Goal: Find contact information: Obtain details needed to contact an individual or organization

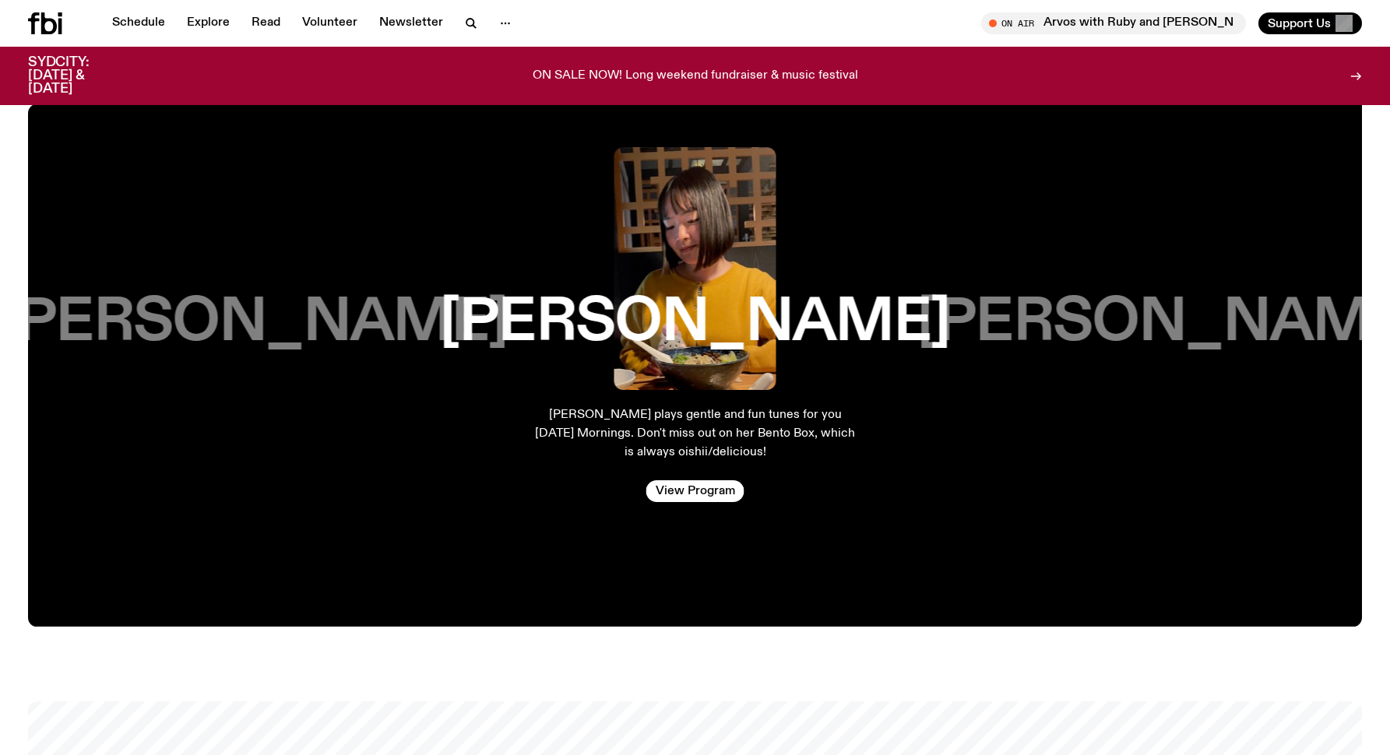
scroll to position [2848, 0]
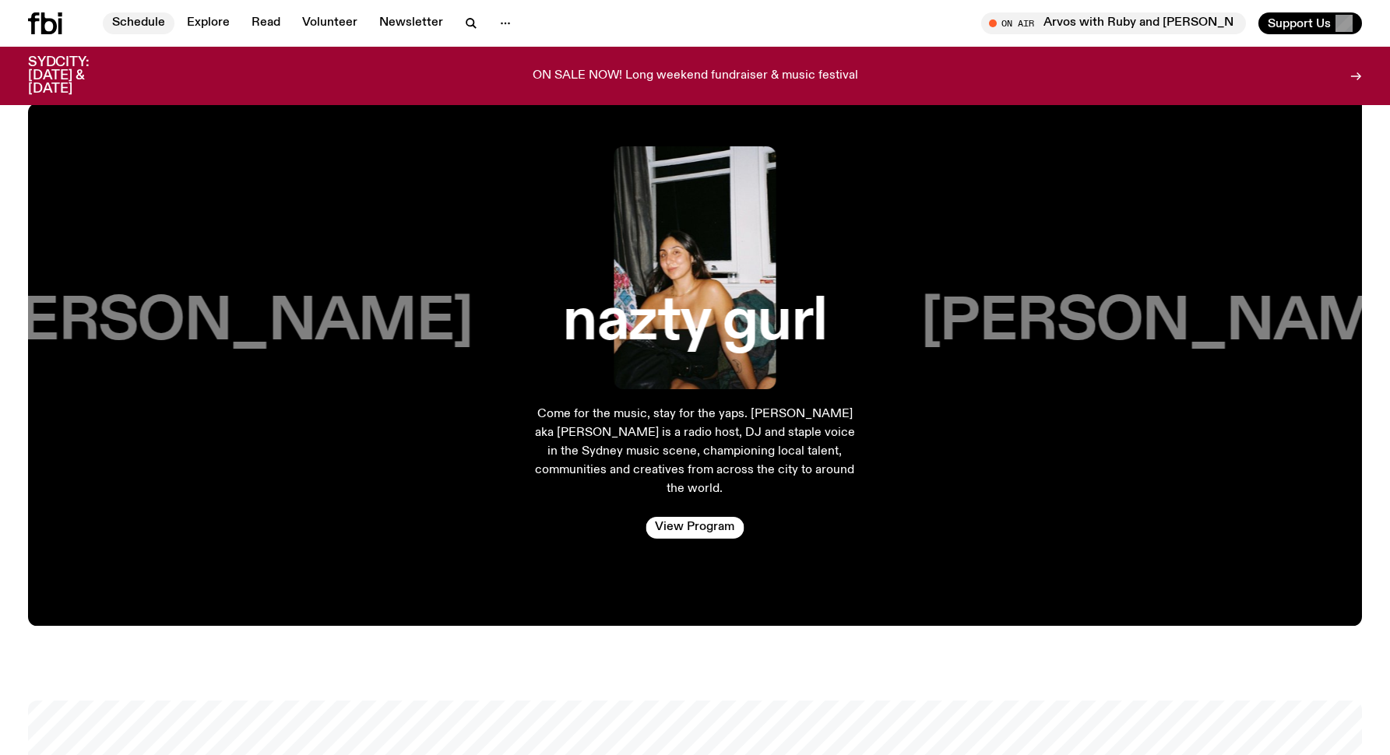
click at [152, 19] on link "Schedule" at bounding box center [139, 23] width 72 height 22
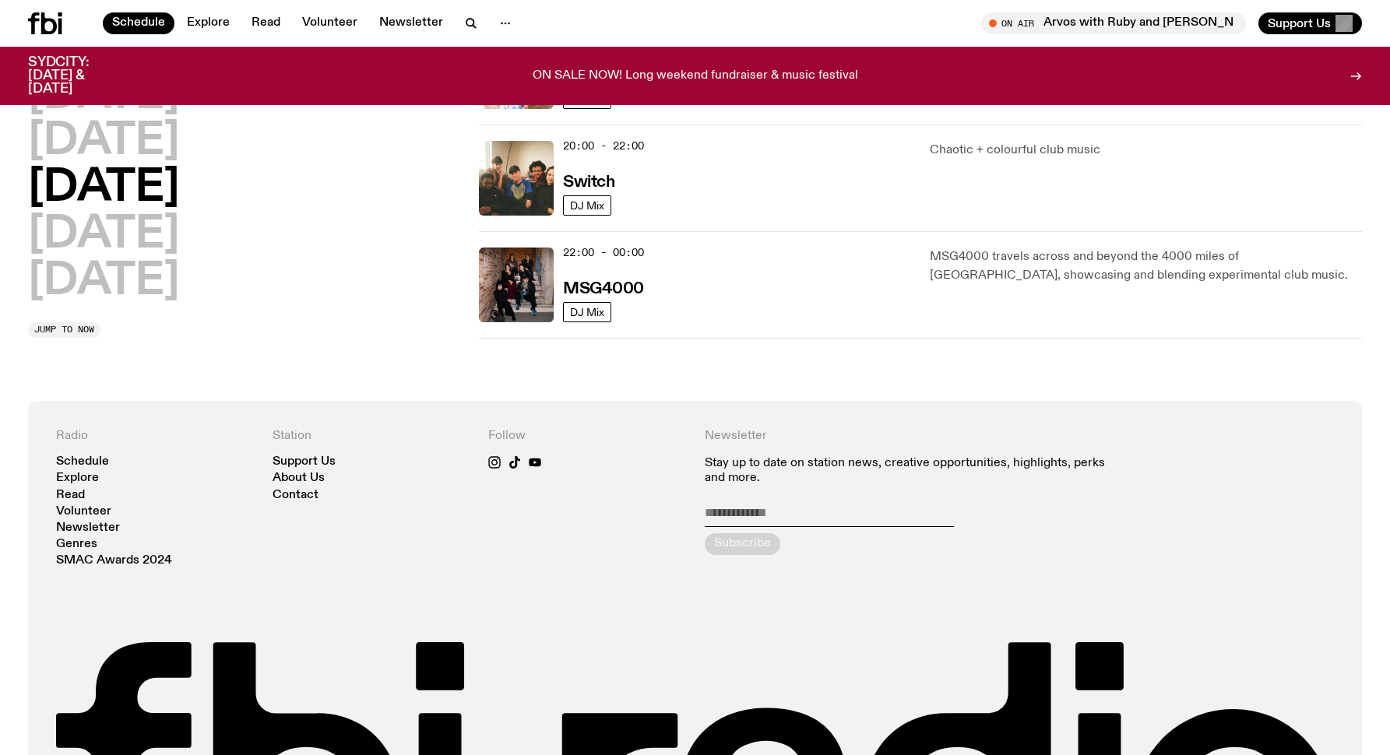
scroll to position [761, 0]
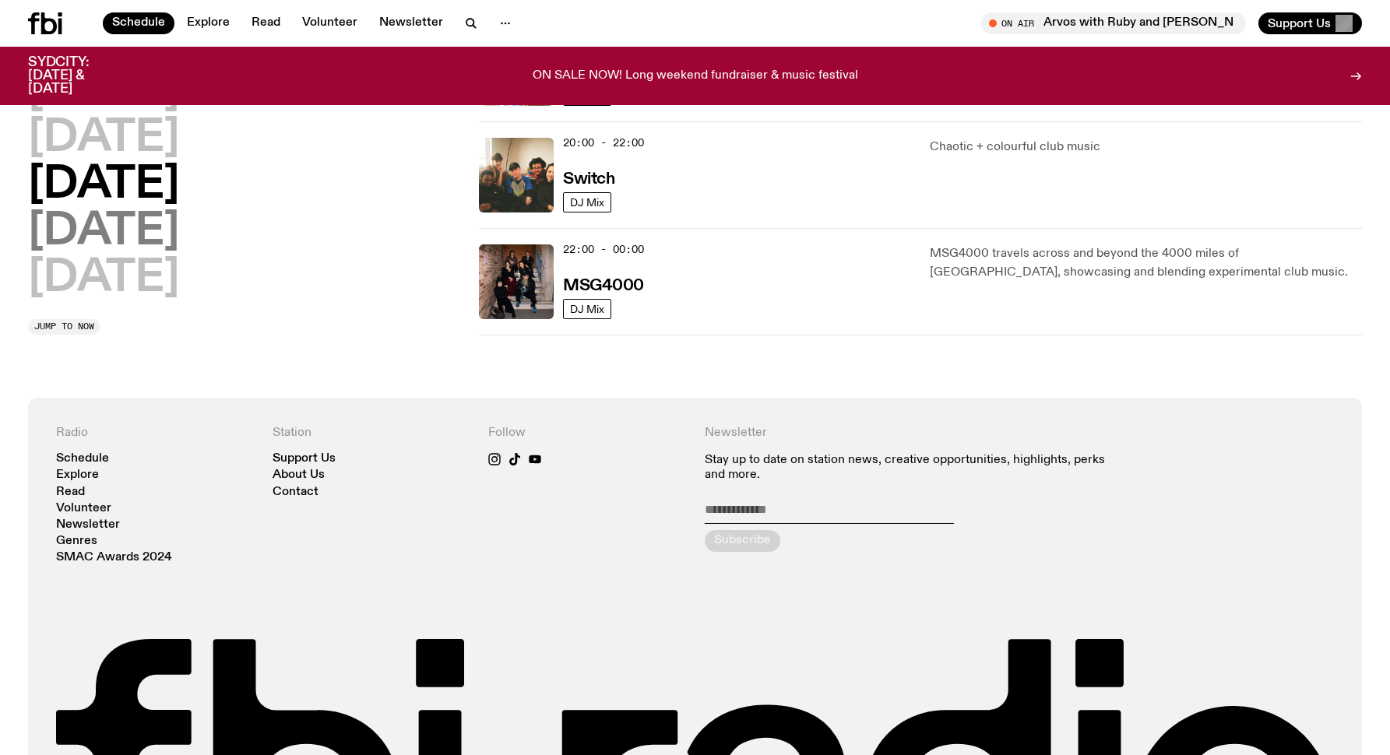
click at [147, 233] on h2 "[DATE]" at bounding box center [103, 232] width 151 height 44
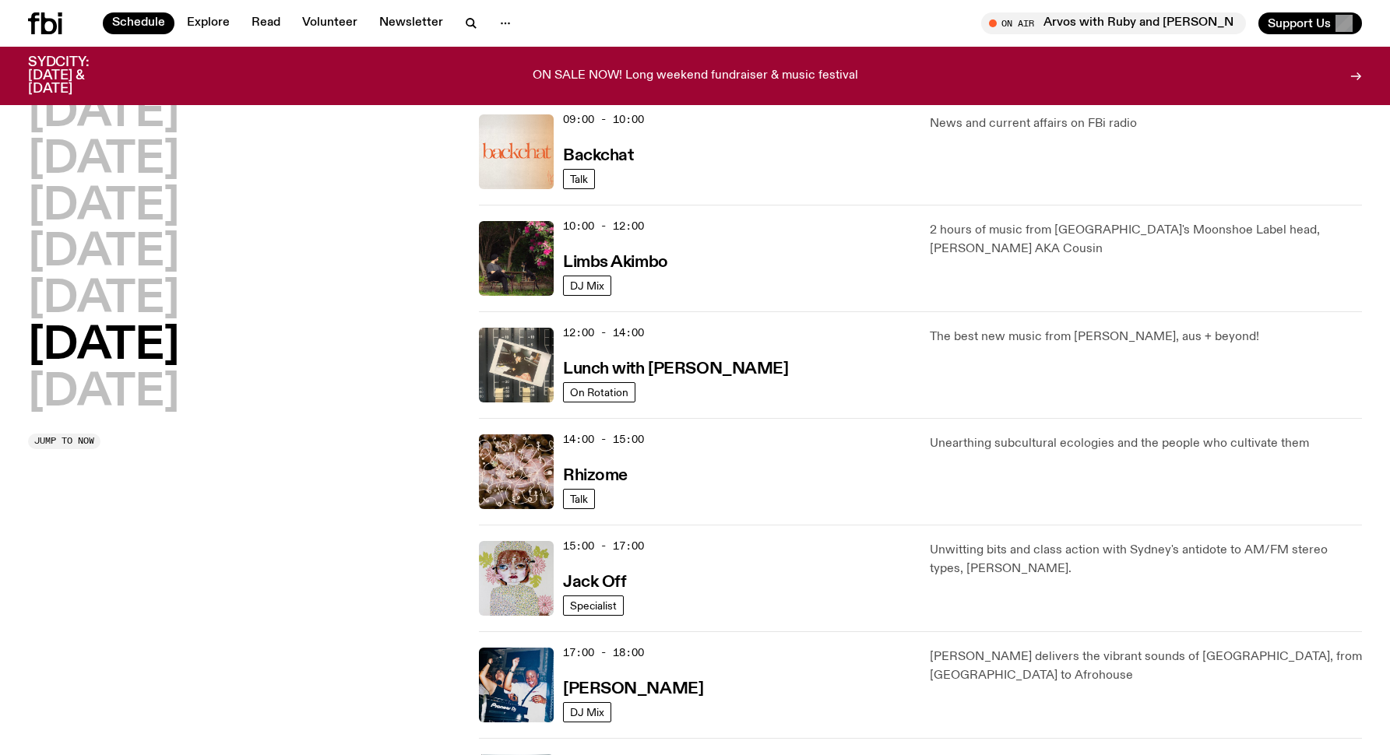
scroll to position [356, 0]
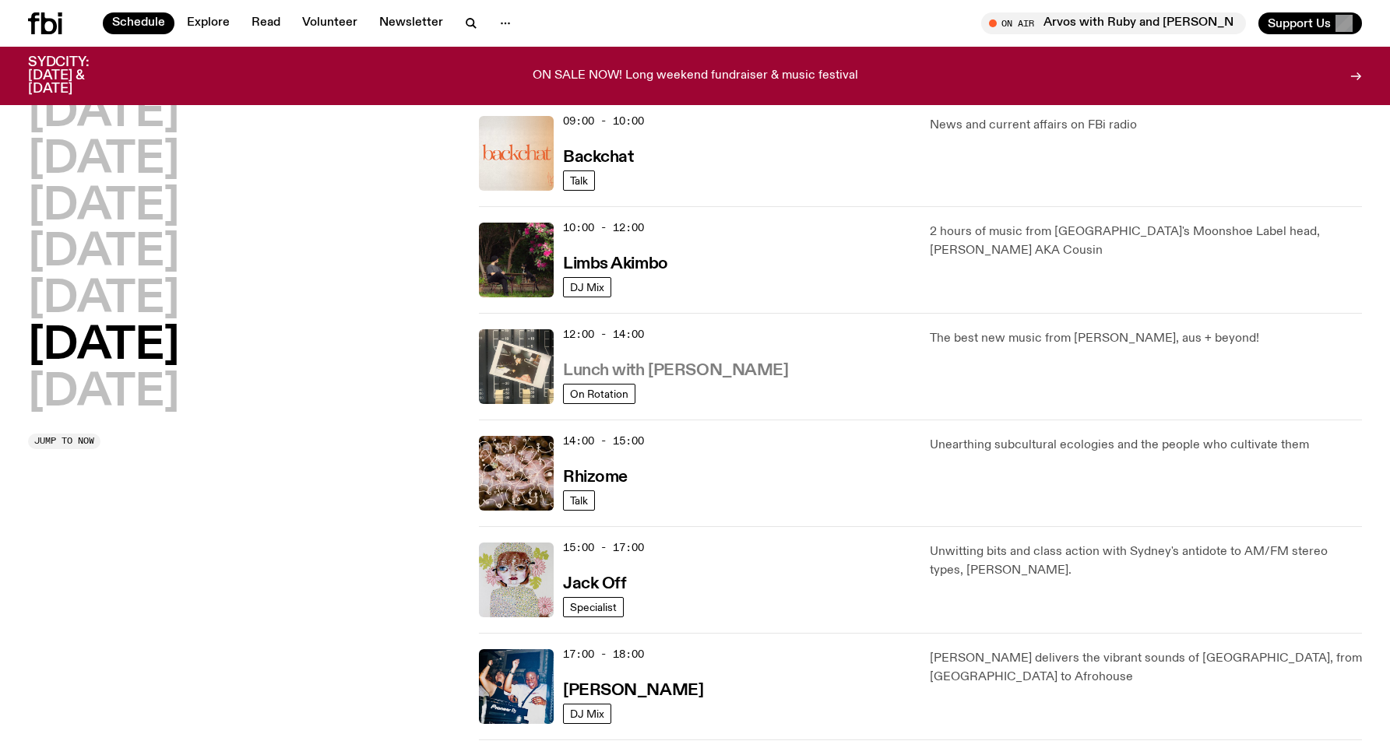
click at [657, 369] on h3 "Lunch with [PERSON_NAME]" at bounding box center [675, 371] width 225 height 16
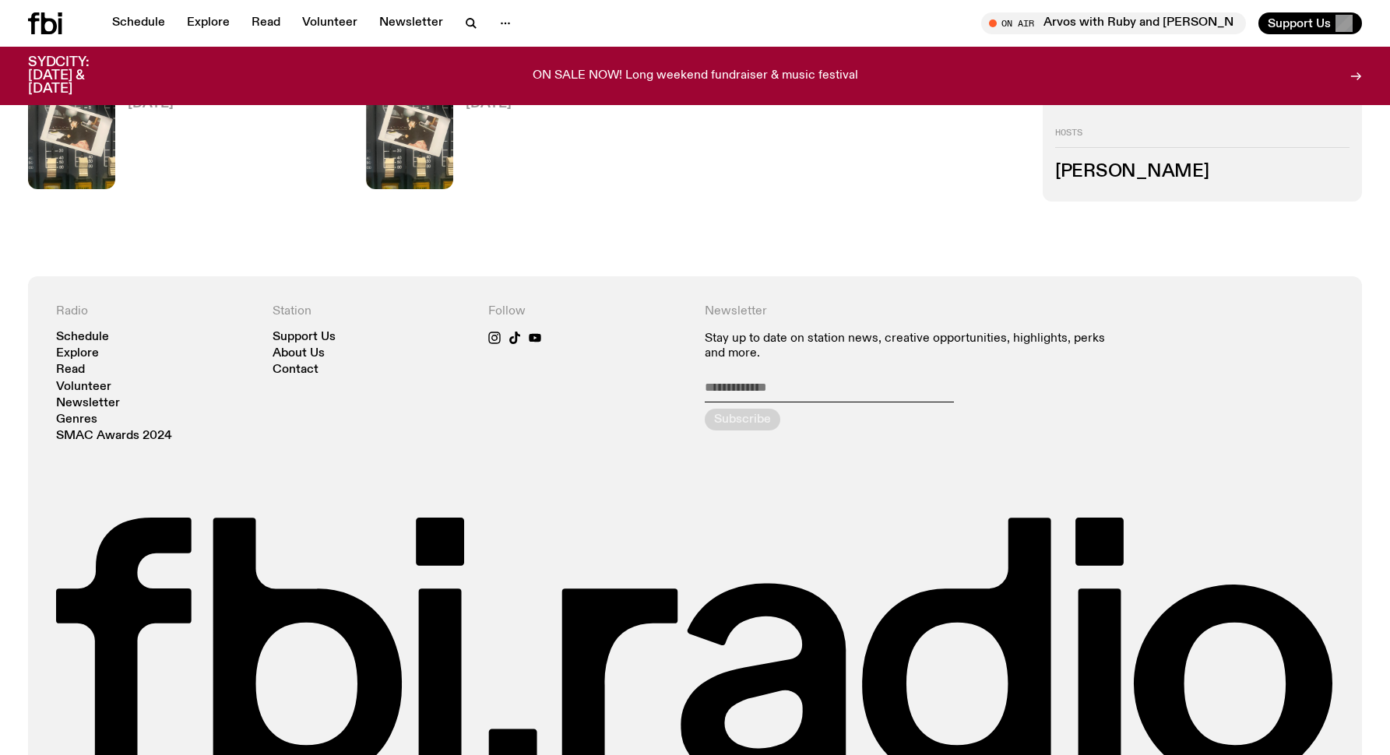
scroll to position [1351, 0]
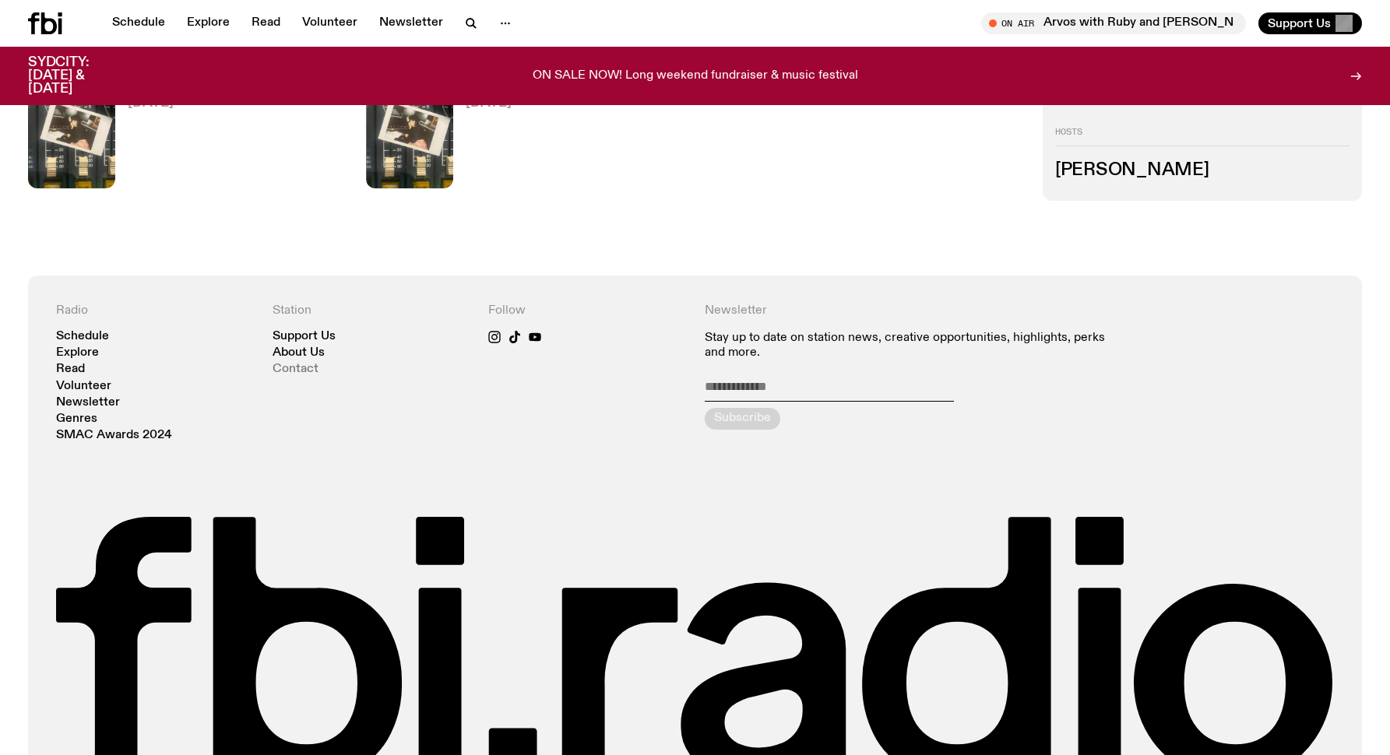
click at [296, 366] on link "Contact" at bounding box center [296, 370] width 46 height 12
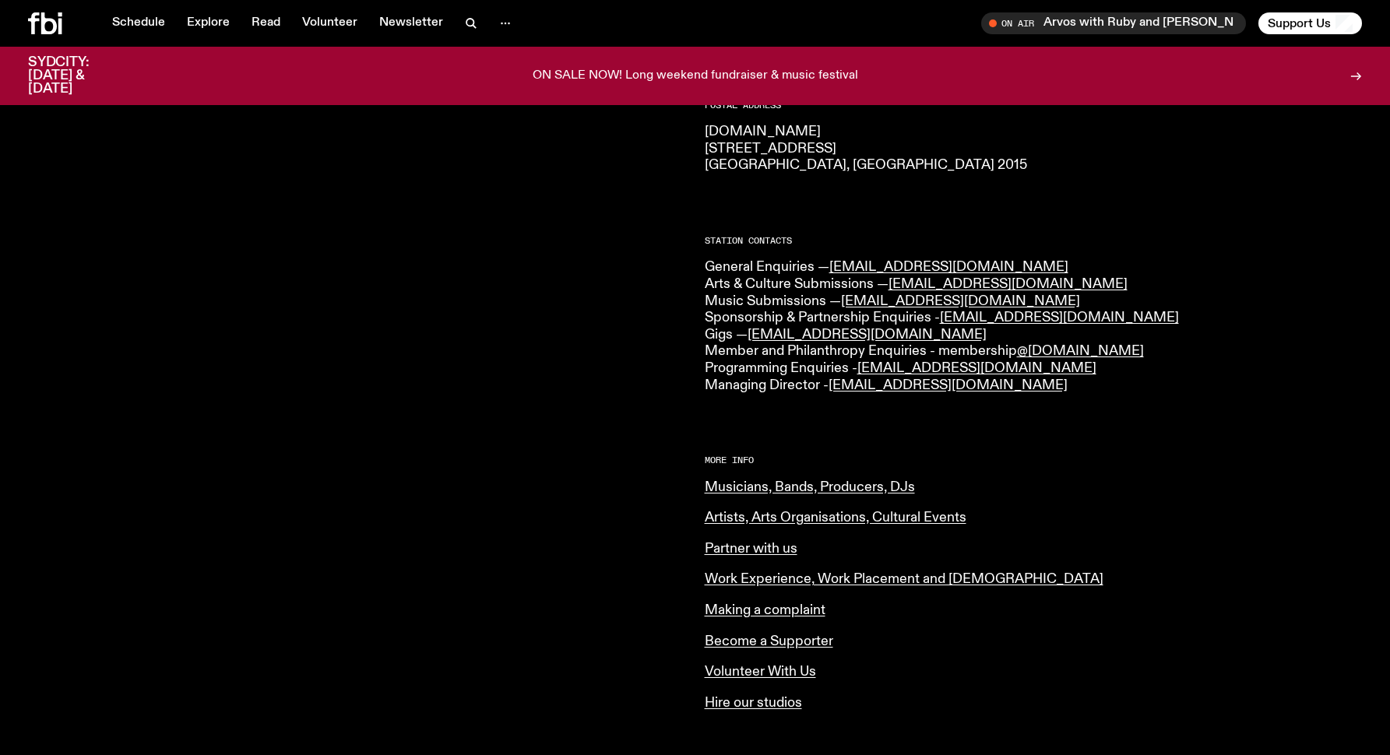
scroll to position [288, 0]
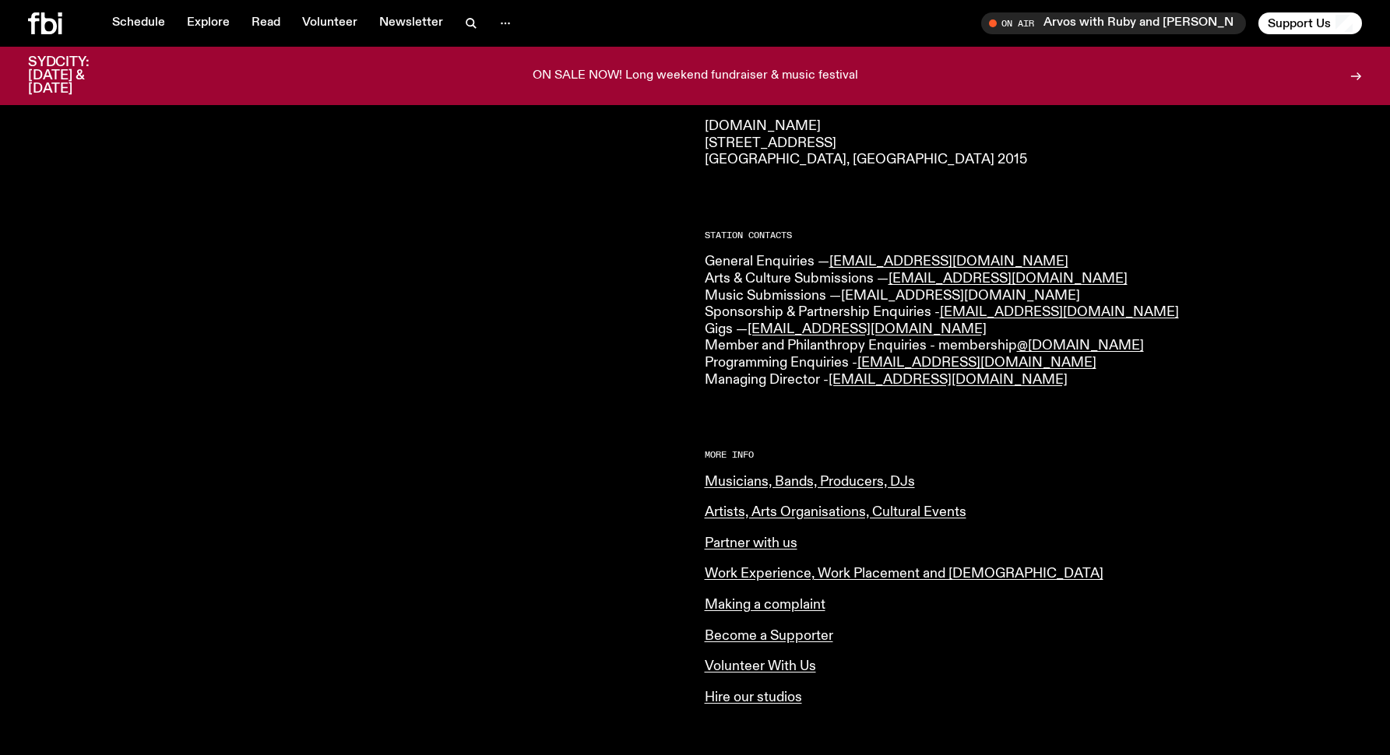
click at [905, 291] on link "[EMAIL_ADDRESS][DOMAIN_NAME]" at bounding box center [960, 296] width 239 height 14
click at [893, 289] on link "[EMAIL_ADDRESS][DOMAIN_NAME]" at bounding box center [960, 296] width 239 height 14
